Goal: Book appointment/travel/reservation

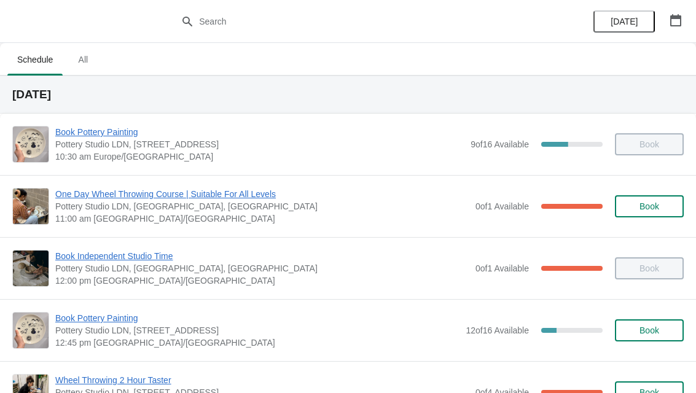
click at [675, 24] on icon "button" at bounding box center [676, 20] width 12 height 12
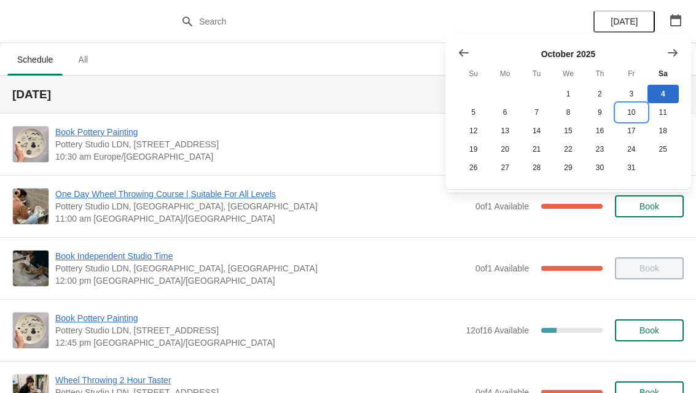
click at [630, 114] on button "10" at bounding box center [631, 112] width 31 height 18
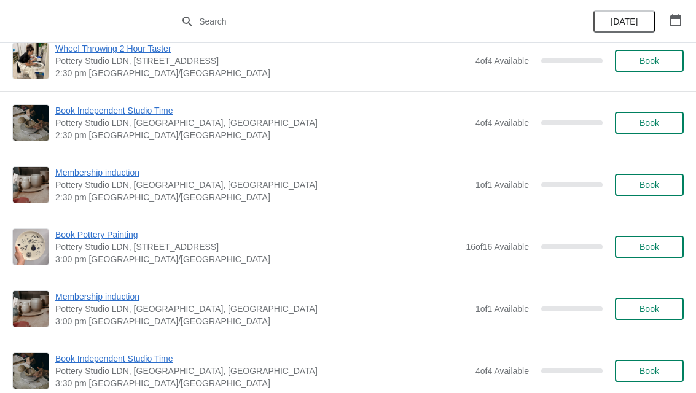
scroll to position [867, 0]
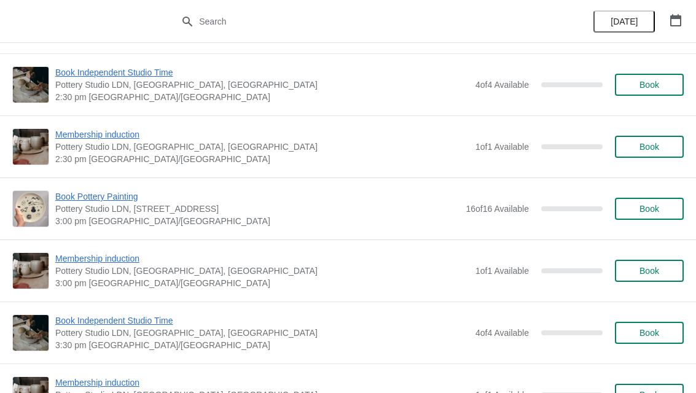
click at [660, 211] on span "Book" at bounding box center [649, 209] width 47 height 10
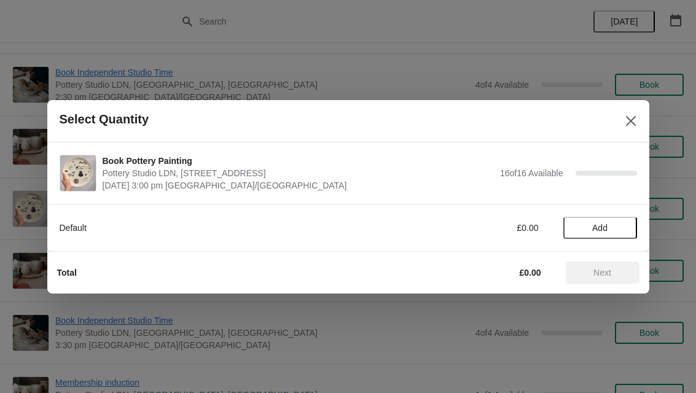
click at [610, 237] on button "Add" at bounding box center [601, 228] width 74 height 22
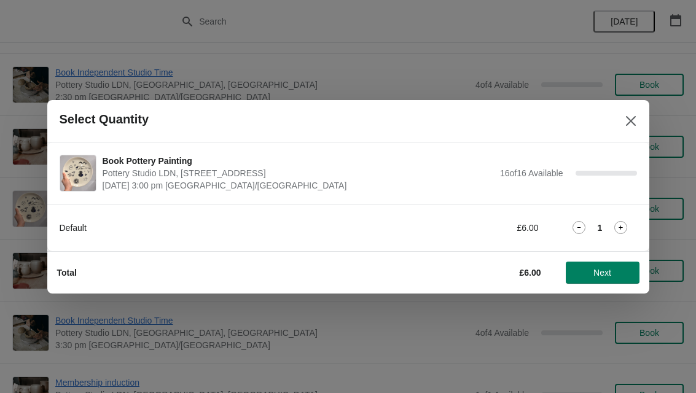
click at [623, 232] on icon at bounding box center [621, 227] width 13 height 13
click at [598, 277] on span "Next" at bounding box center [603, 273] width 18 height 10
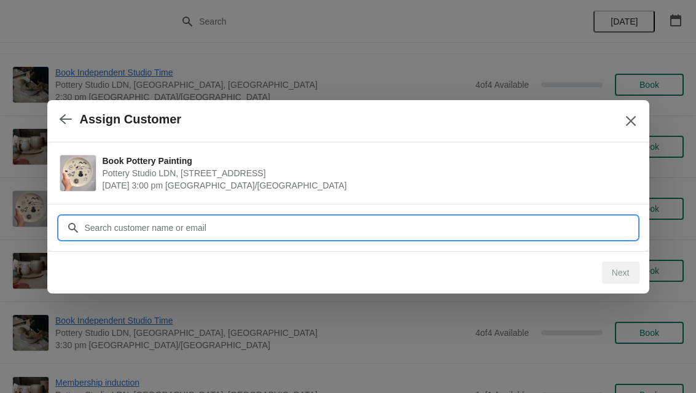
click at [549, 224] on input "Customer" at bounding box center [360, 228] width 553 height 22
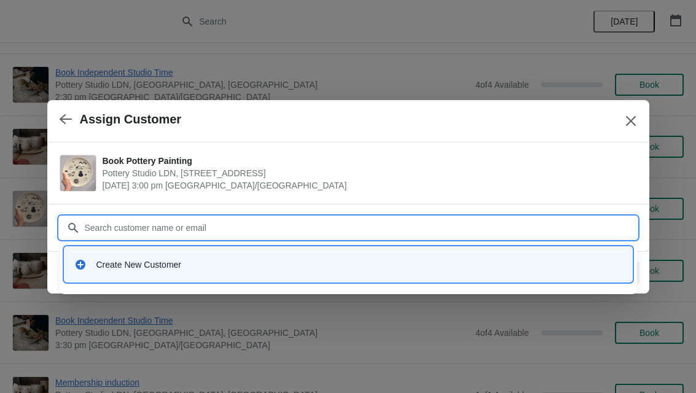
click at [193, 268] on div "Create New Customer" at bounding box center [359, 265] width 526 height 12
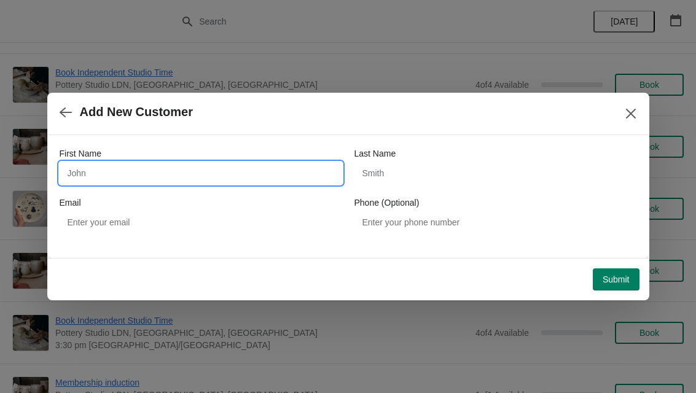
click at [186, 180] on input "First Name" at bounding box center [201, 173] width 283 height 22
type input "Ree"
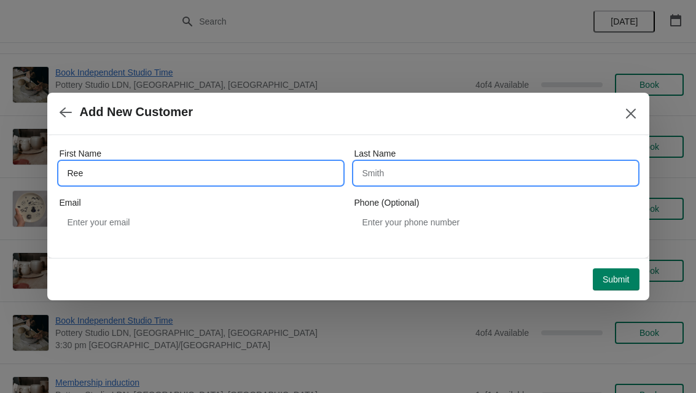
click at [416, 178] on input "Last Name" at bounding box center [496, 173] width 283 height 22
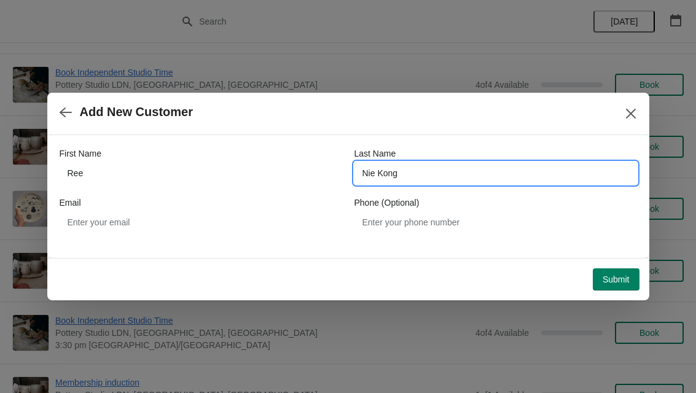
type input "Nie Kong"
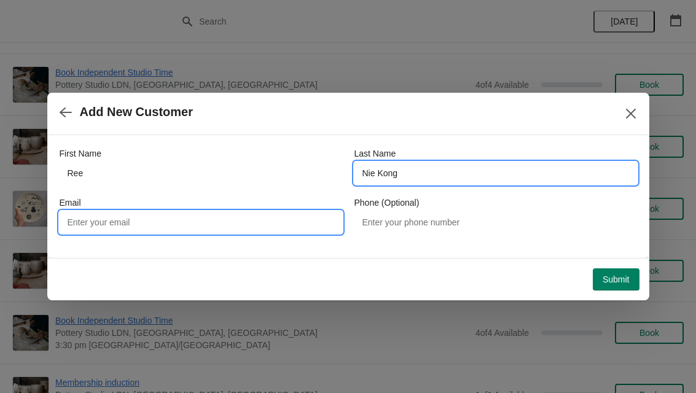
click at [237, 227] on input "Email" at bounding box center [201, 222] width 283 height 22
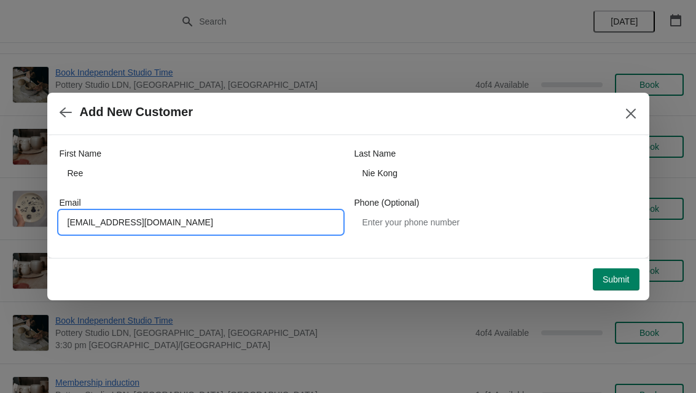
type input "[EMAIL_ADDRESS][DOMAIN_NAME]"
click at [622, 280] on span "Submit" at bounding box center [616, 280] width 27 height 10
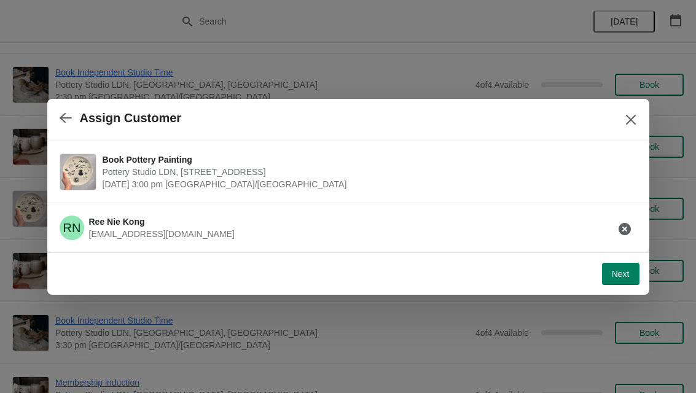
click at [612, 277] on span "Next" at bounding box center [621, 274] width 18 height 10
